Goal: Information Seeking & Learning: Check status

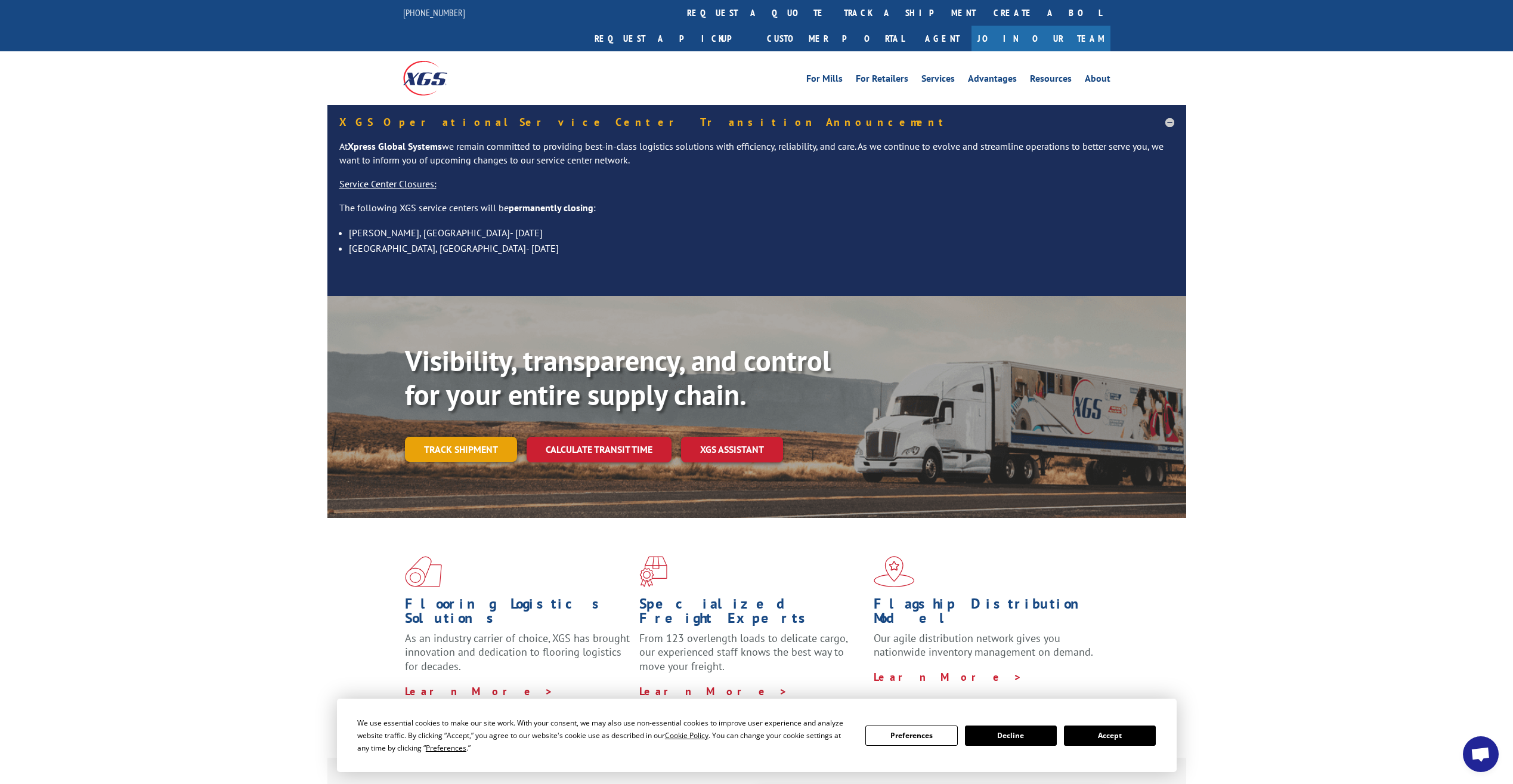
click at [471, 436] on link "Track shipment" at bounding box center [461, 449] width 112 height 25
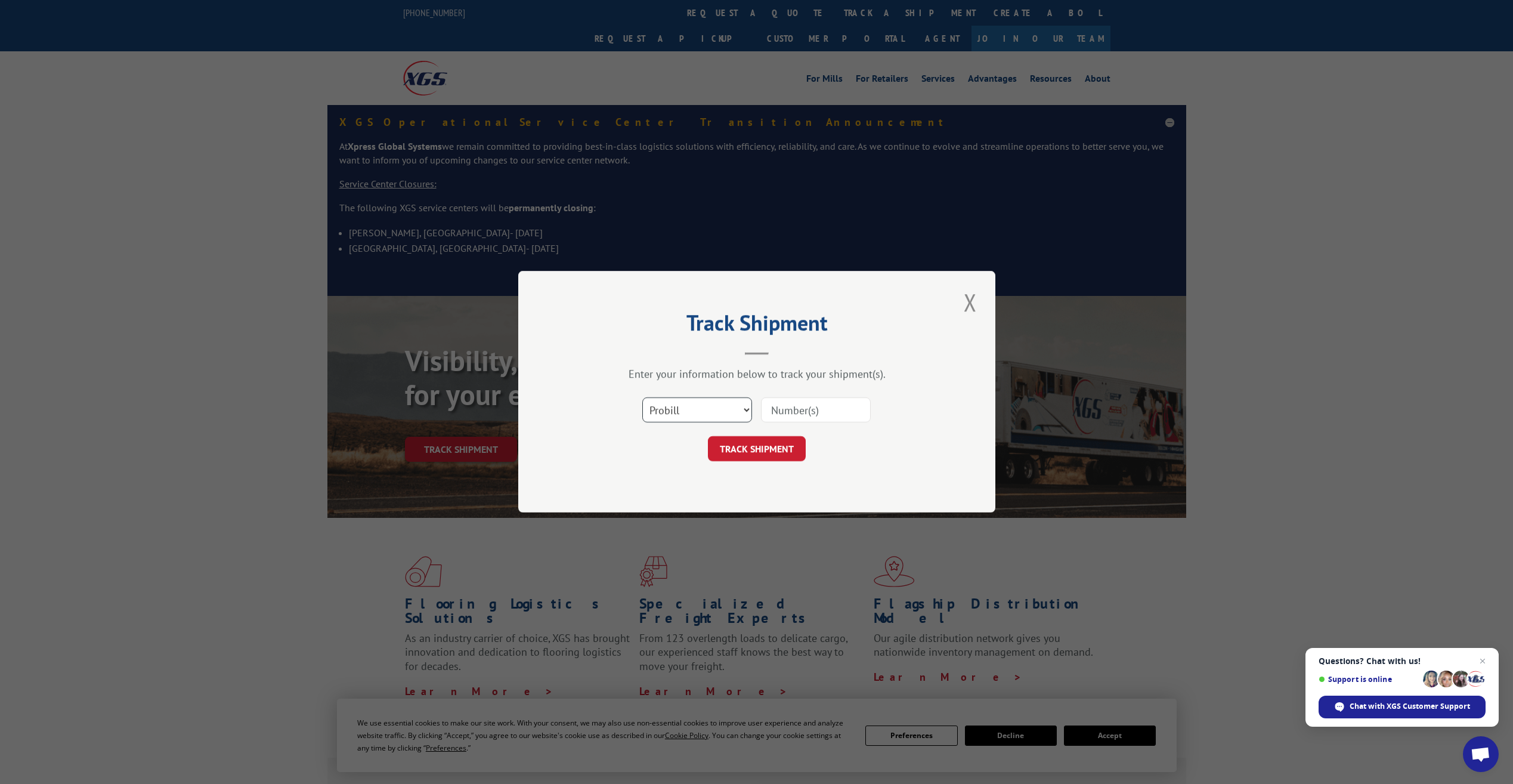
click at [741, 411] on select "Select category... Probill BOL PO" at bounding box center [697, 410] width 110 height 25
select select "bol"
click at [642, 398] on select "Select category... Probill BOL PO" at bounding box center [697, 410] width 110 height 25
click at [807, 404] on input at bounding box center [816, 410] width 110 height 25
paste input "50861905"
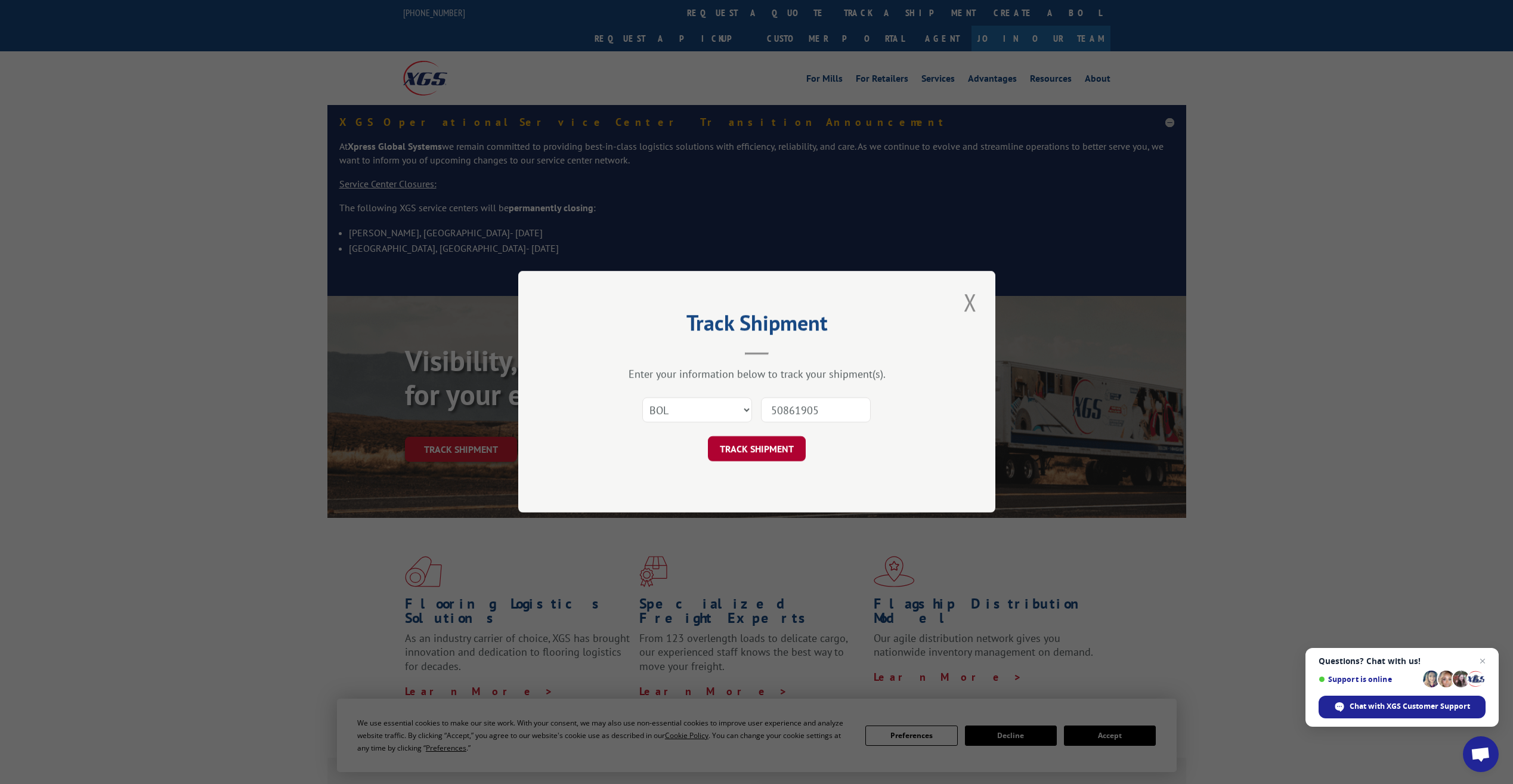
type input "50861905"
click at [769, 449] on button "TRACK SHIPMENT" at bounding box center [756, 449] width 98 height 25
